Goal: Task Accomplishment & Management: Use online tool/utility

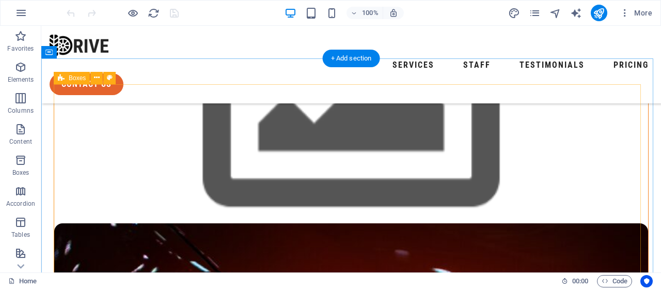
scroll to position [361, 0]
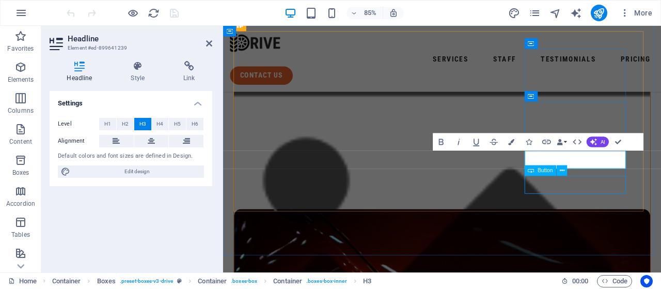
scroll to position [419, 0]
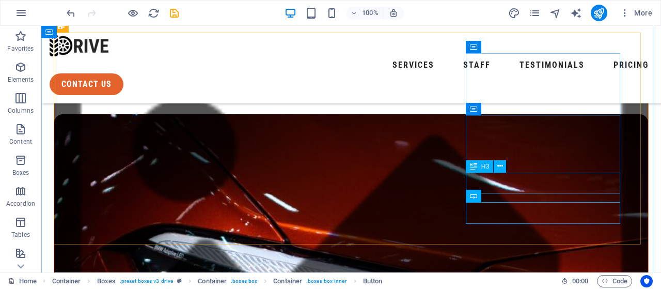
scroll to position [361, 0]
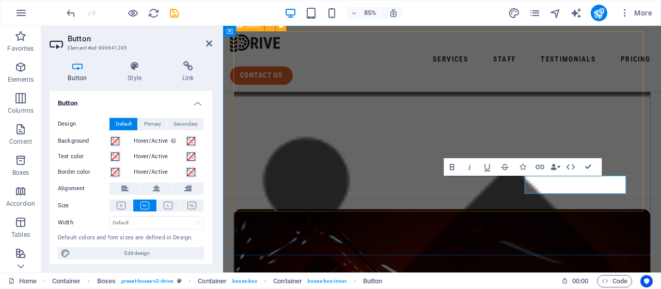
scroll to position [419, 0]
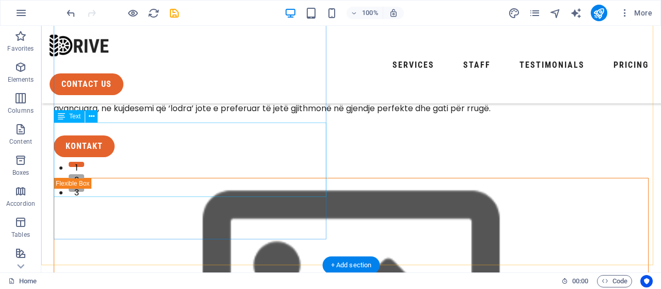
scroll to position [0, 0]
